Goal: Task Accomplishment & Management: Complete application form

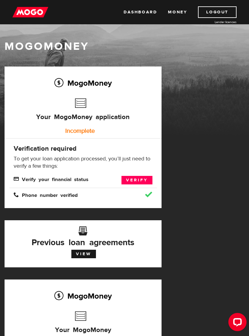
click at [135, 177] on link "Verify" at bounding box center [136, 180] width 31 height 8
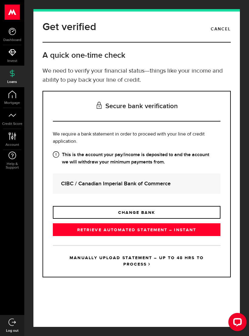
click at [204, 233] on link "RETRIEVE AUTOMATED STATEMENT – INSTANT" at bounding box center [136, 229] width 167 height 13
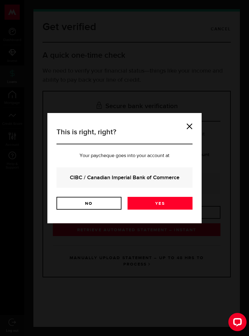
click at [174, 203] on link "Yes" at bounding box center [159, 203] width 65 height 13
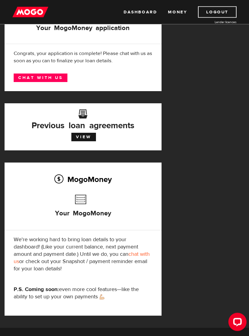
scroll to position [97, 0]
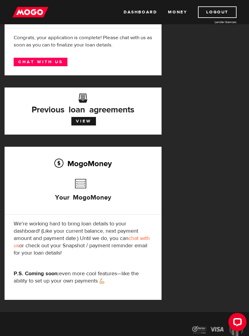
click at [49, 65] on link "Chat with us" at bounding box center [41, 62] width 54 height 8
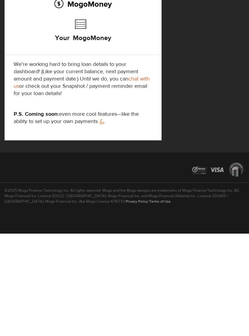
click at [18, 285] on div "©2025 Mogo Finance Technology Inc. All rights reserved. Mogo and the Mogo desig…" at bounding box center [124, 308] width 249 height 46
click at [119, 285] on div "©2025 Mogo Finance Technology Inc. All rights reserved. Mogo and the Mogo desig…" at bounding box center [124, 308] width 249 height 46
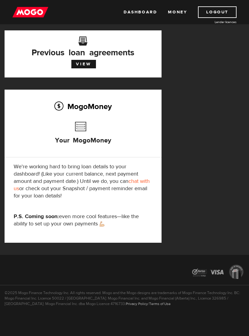
click at [227, 186] on div "MogoMoney Your MogoMoney application Expired Your MogoMoney credit decision has…" at bounding box center [124, 80] width 249 height 350
